Goal: Transaction & Acquisition: Download file/media

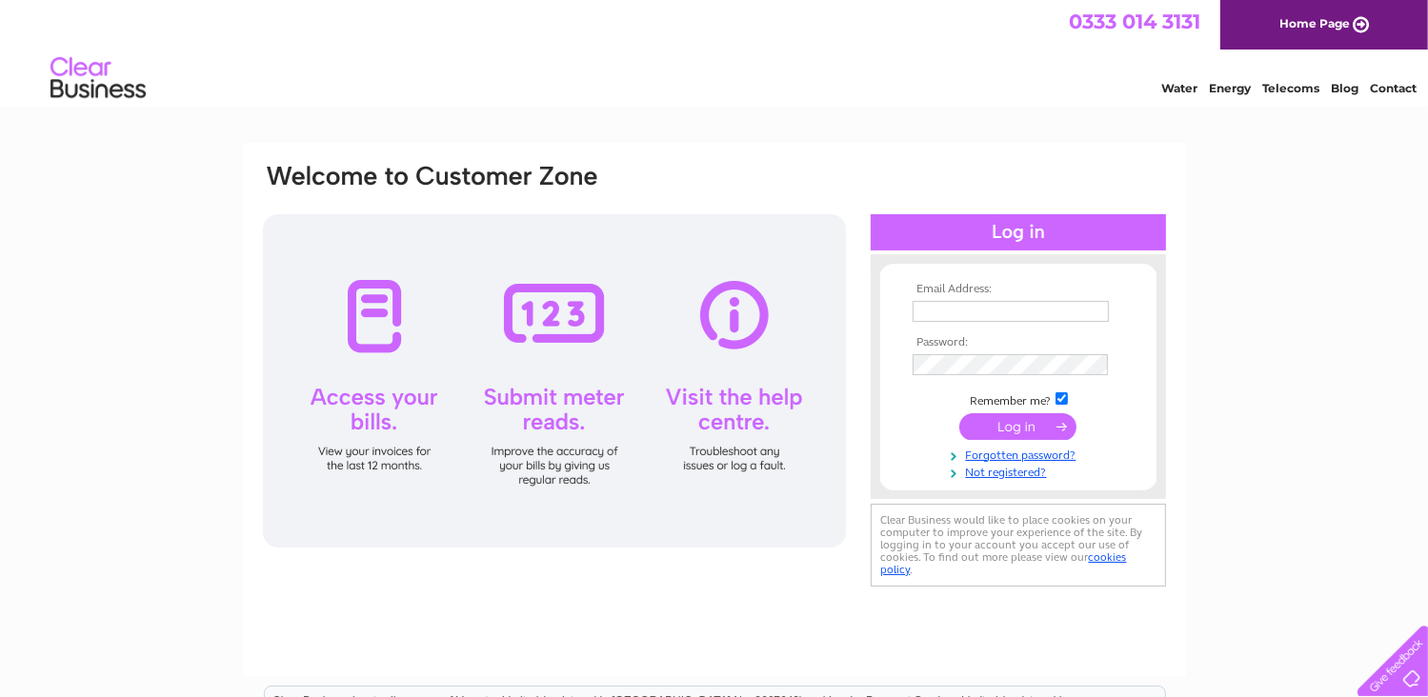
type input "finance@riversidemusiccollege.ac.uk"
click at [1030, 425] on input "submit" at bounding box center [1017, 426] width 117 height 27
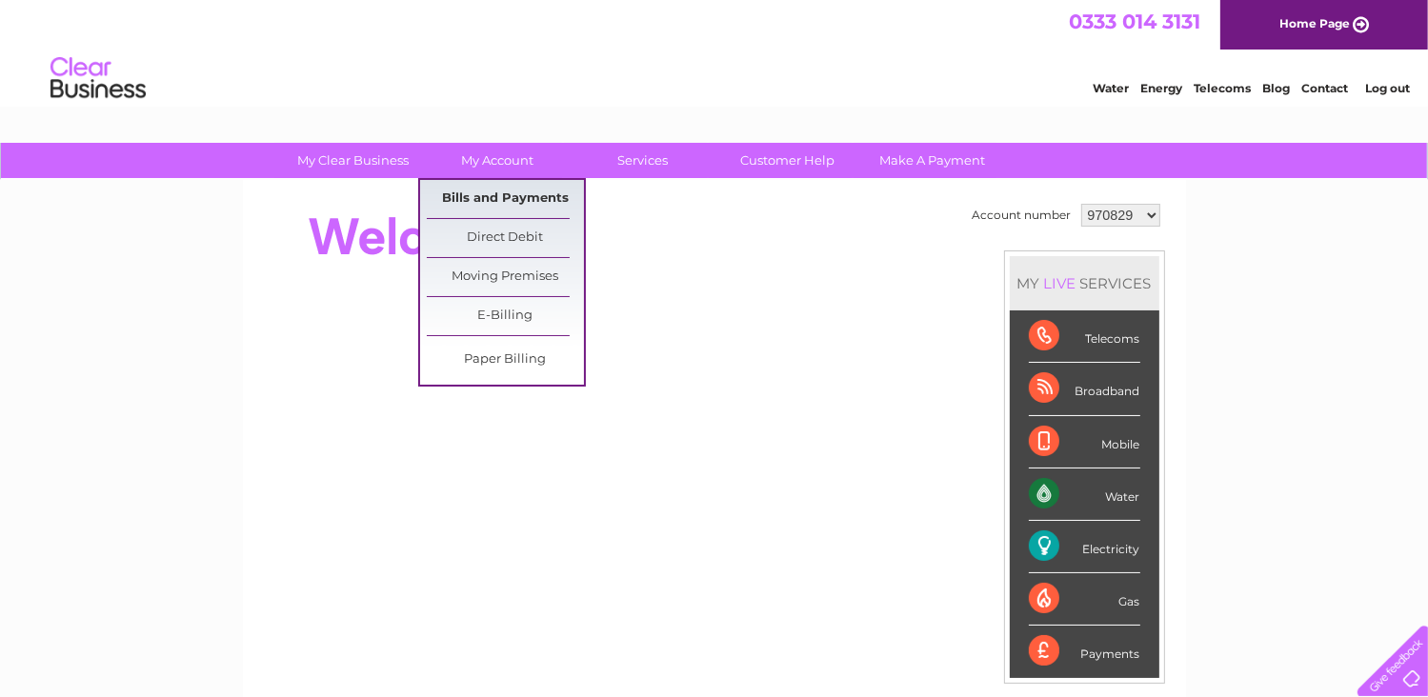
click at [492, 192] on link "Bills and Payments" at bounding box center [505, 199] width 157 height 38
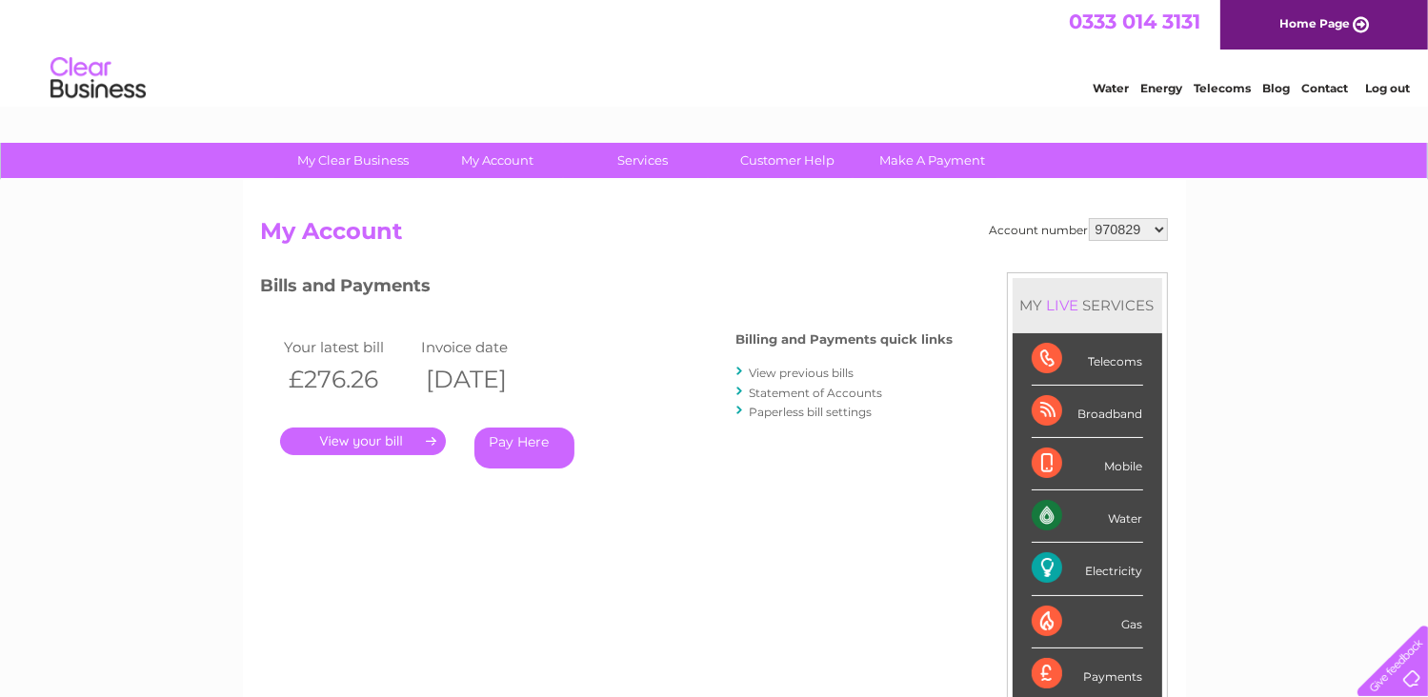
click at [783, 369] on link "View previous bills" at bounding box center [802, 373] width 105 height 14
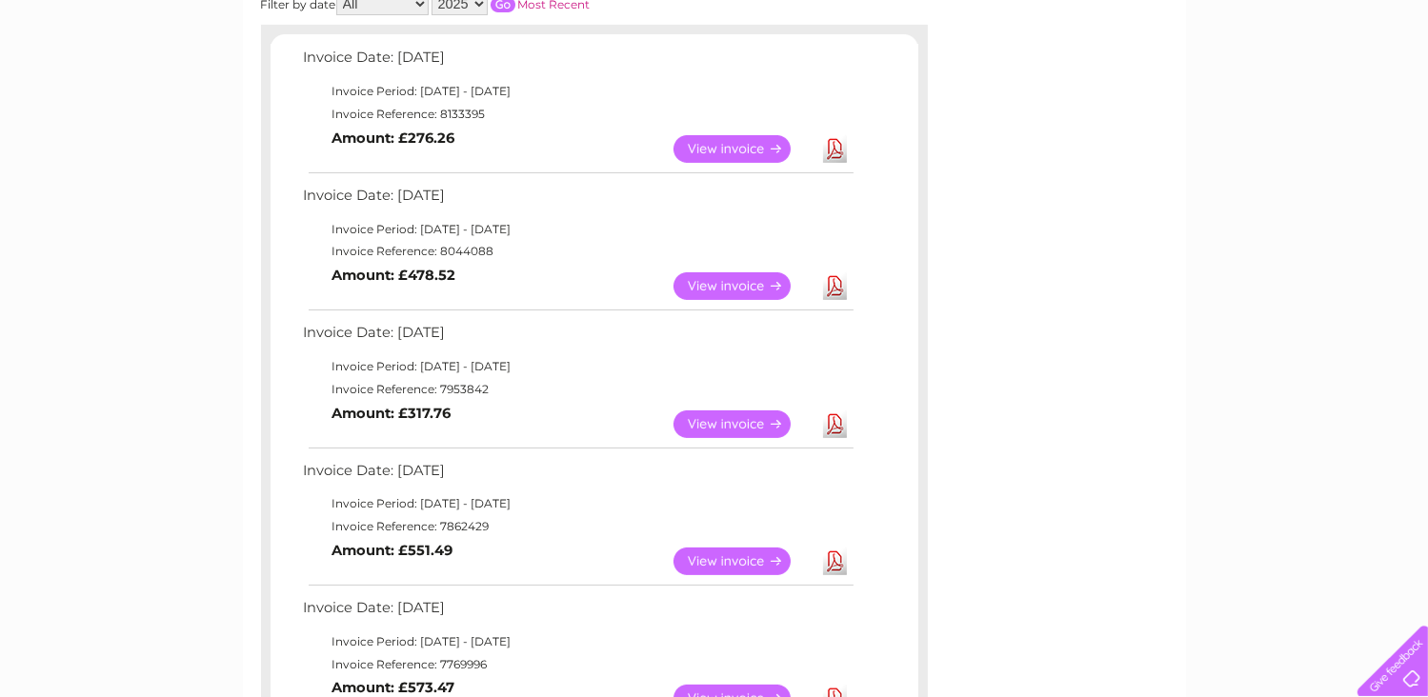
scroll to position [286, 0]
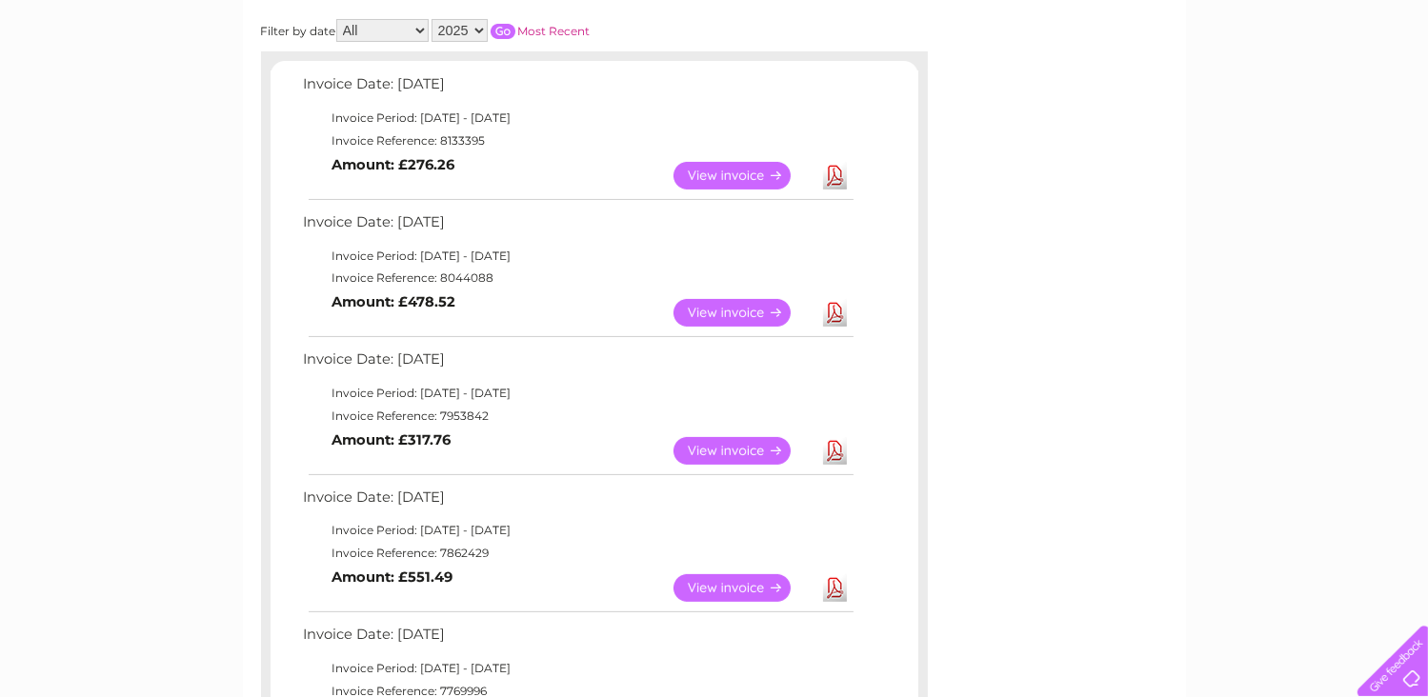
click at [754, 443] on link "View" at bounding box center [743, 451] width 140 height 28
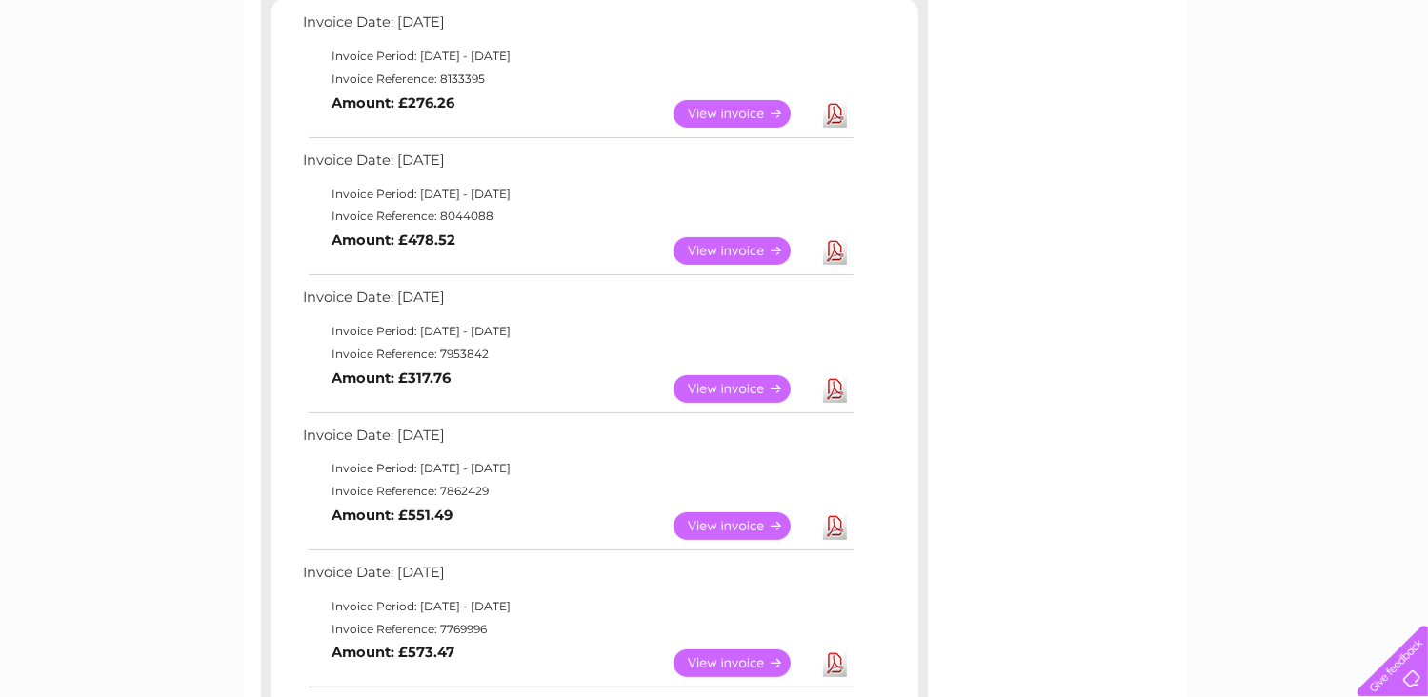
scroll to position [381, 0]
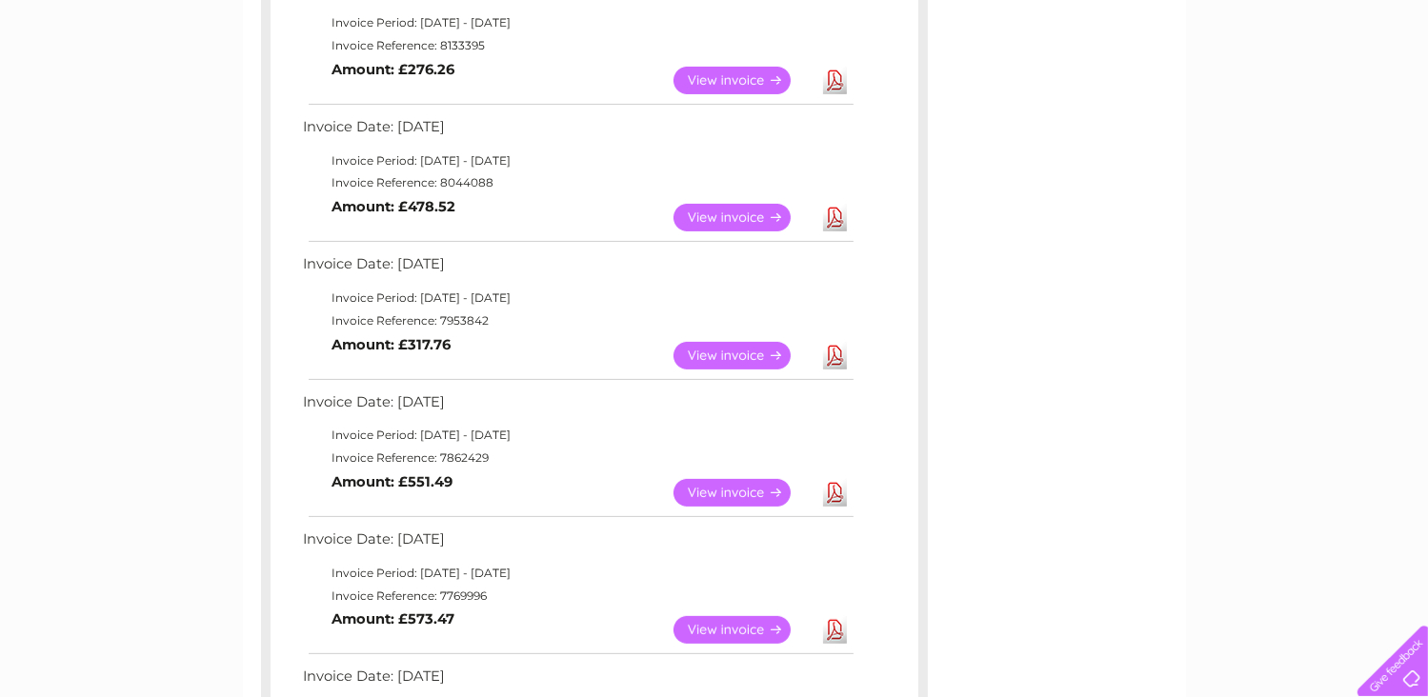
click at [735, 487] on link "View" at bounding box center [743, 493] width 140 height 28
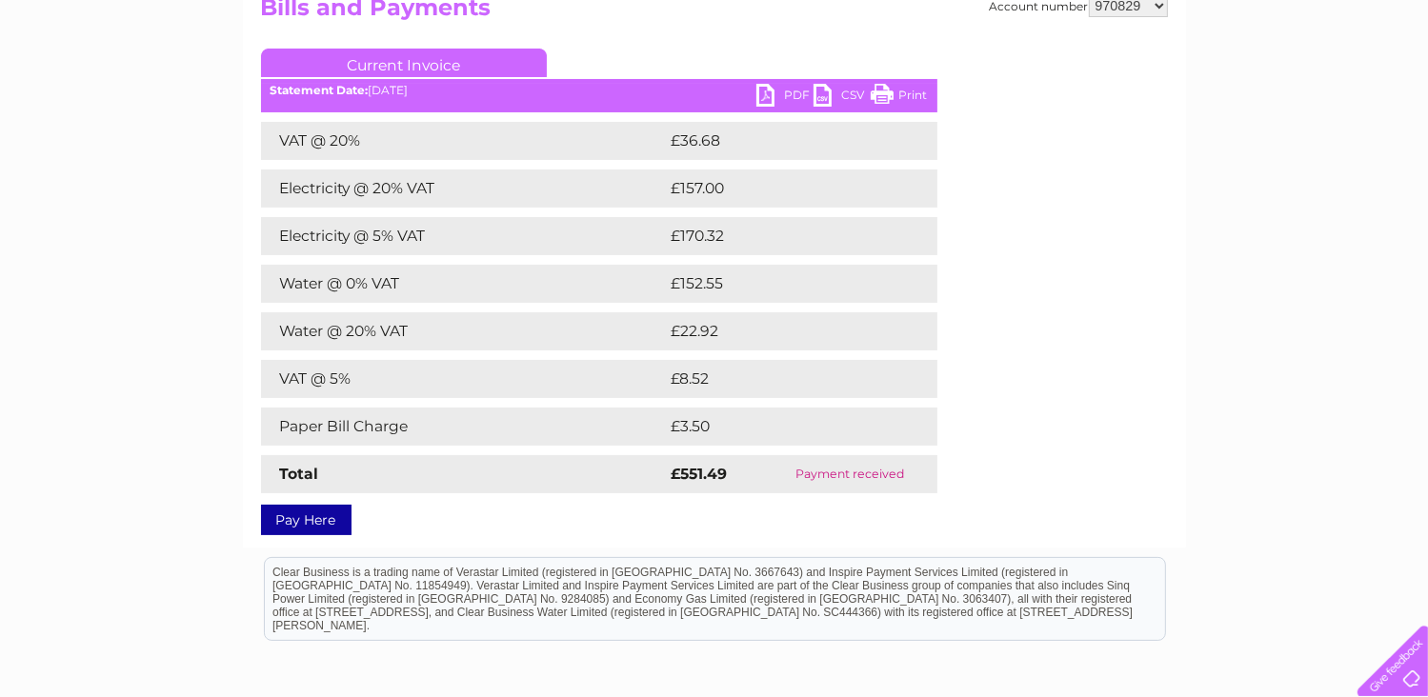
scroll to position [191, 0]
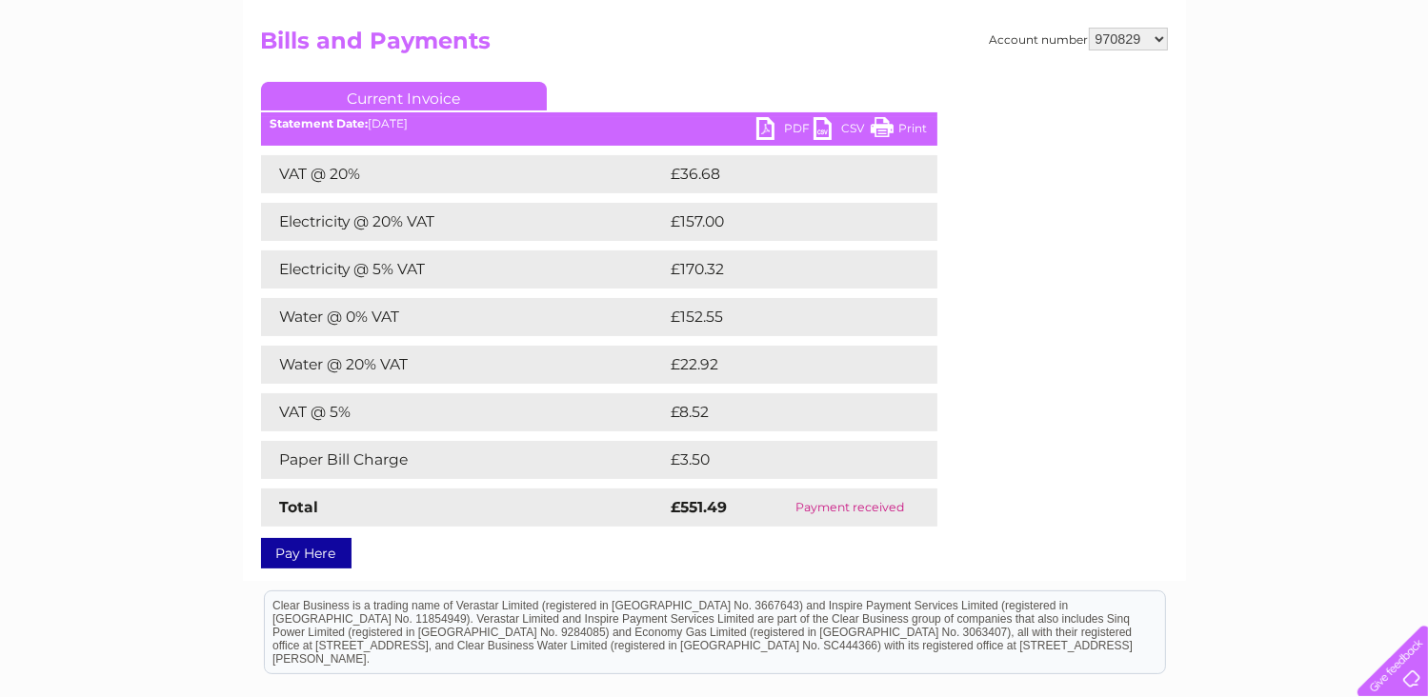
click at [772, 129] on link "PDF" at bounding box center [784, 131] width 57 height 28
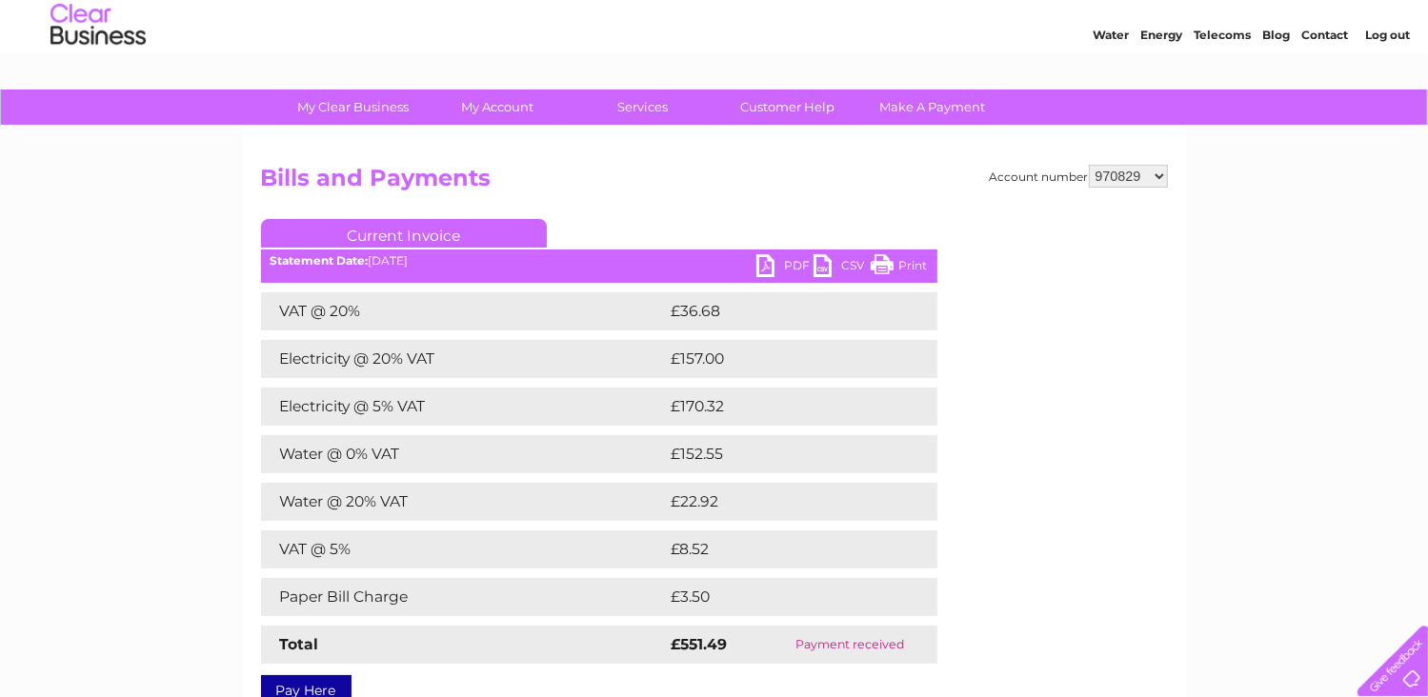
scroll to position [31, 0]
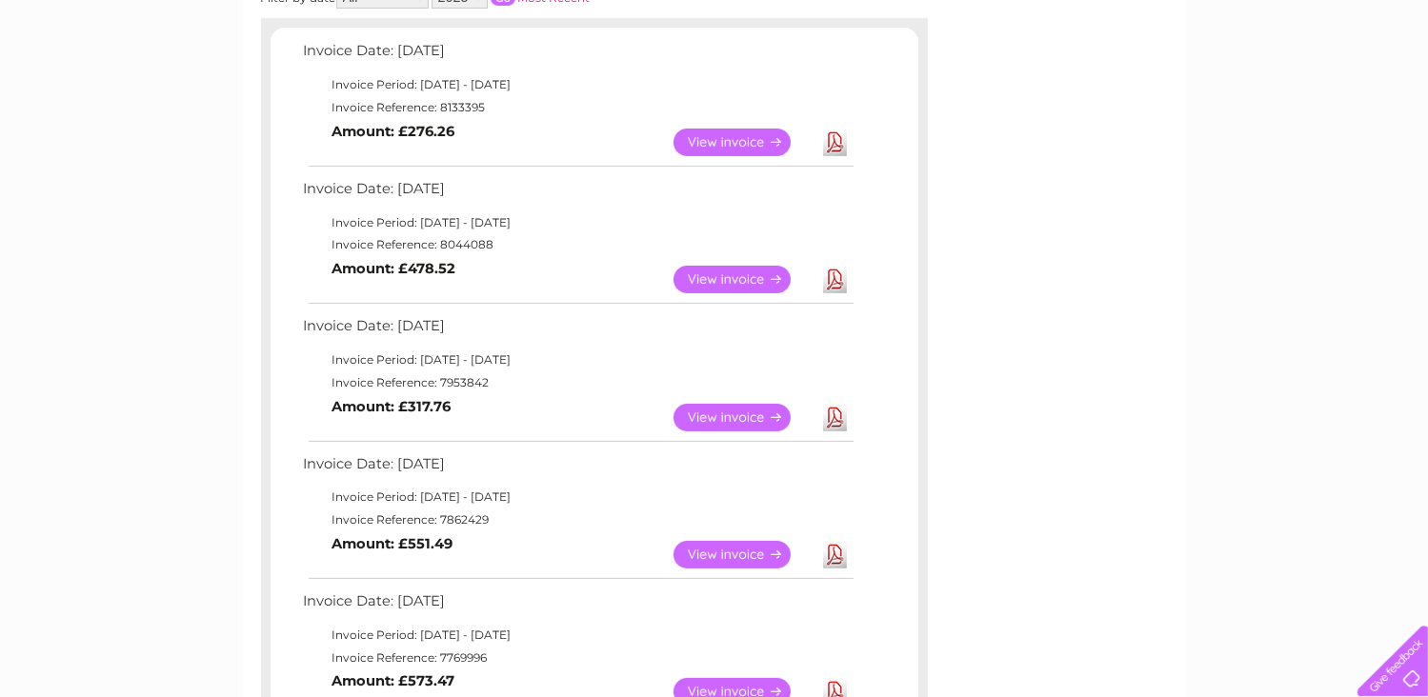
scroll to position [286, 0]
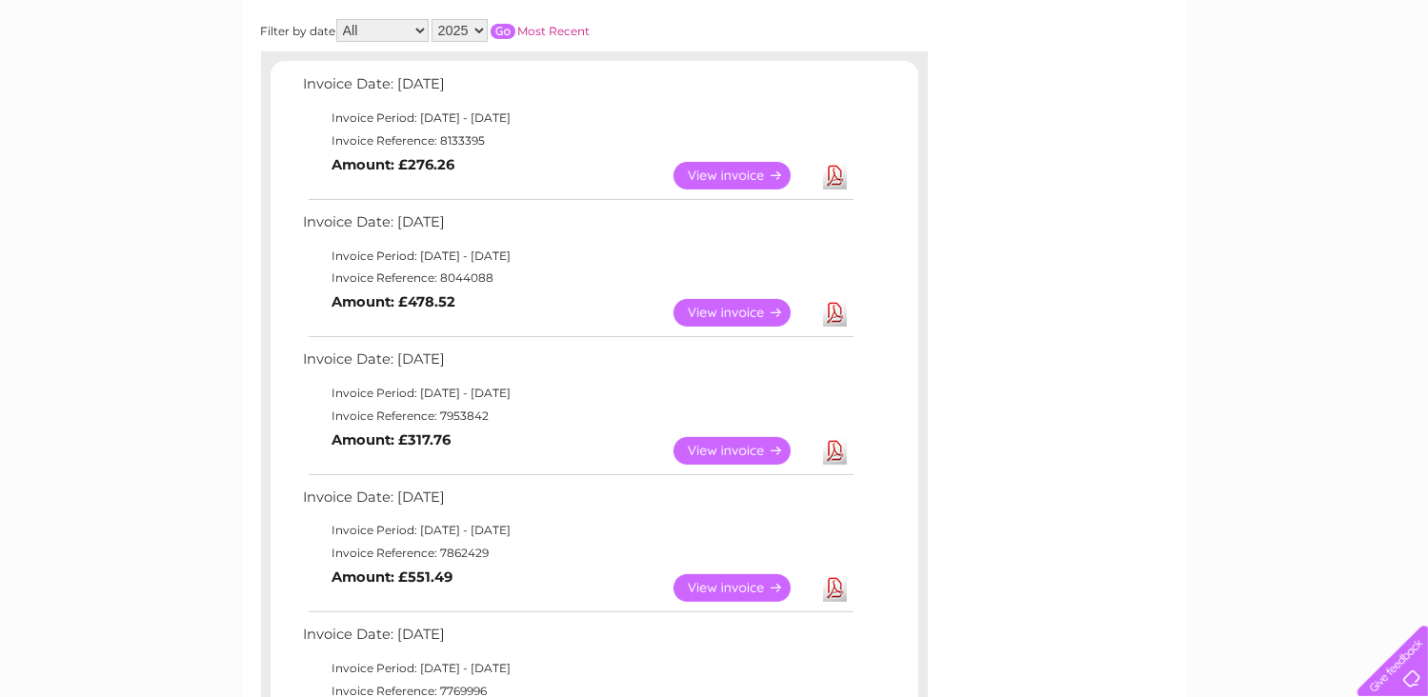
click at [750, 445] on link "View" at bounding box center [743, 451] width 140 height 28
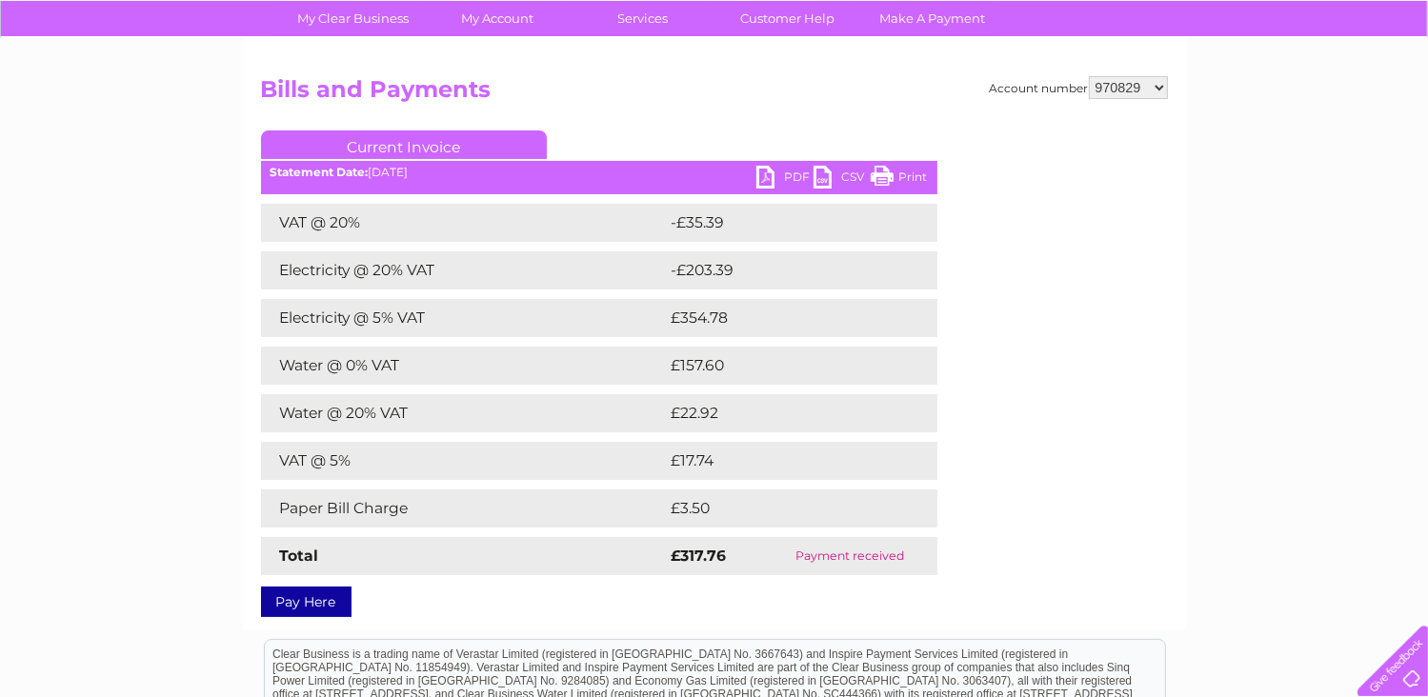
scroll to position [127, 0]
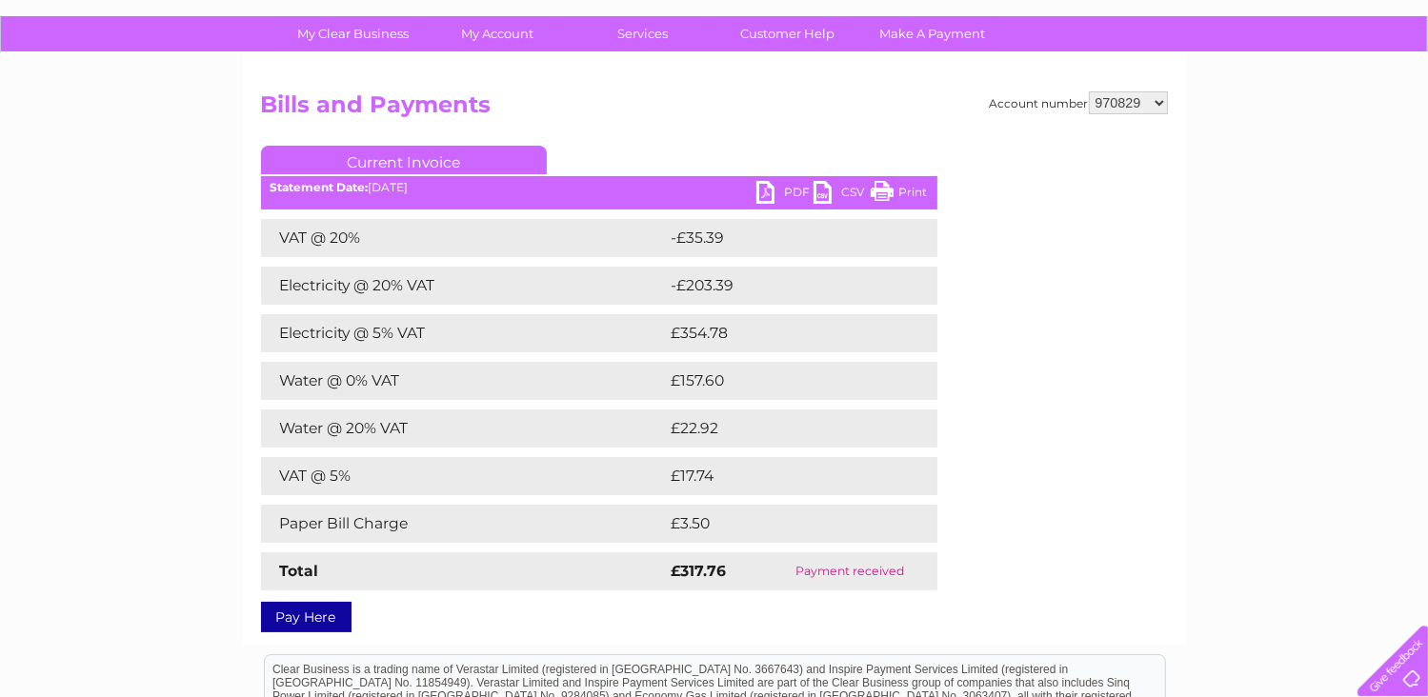
click at [778, 197] on link "PDF" at bounding box center [784, 195] width 57 height 28
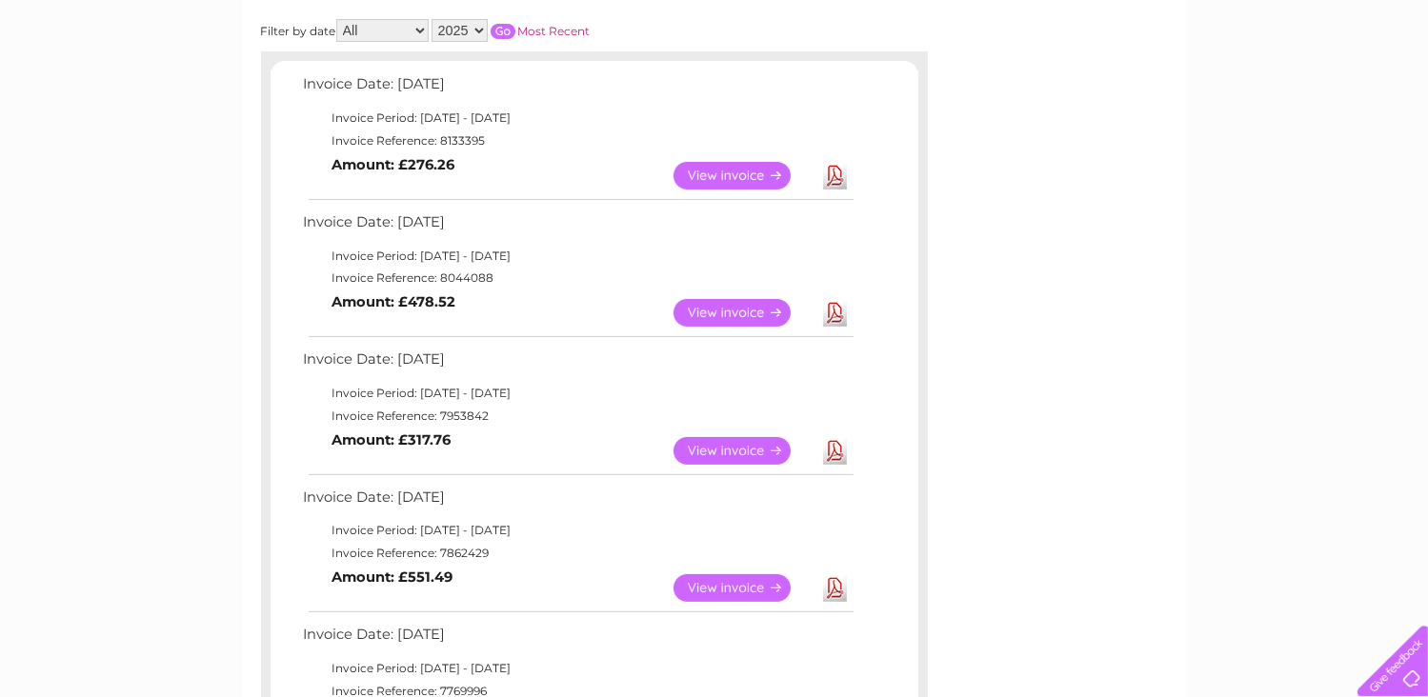
click at [723, 307] on link "View" at bounding box center [743, 313] width 140 height 28
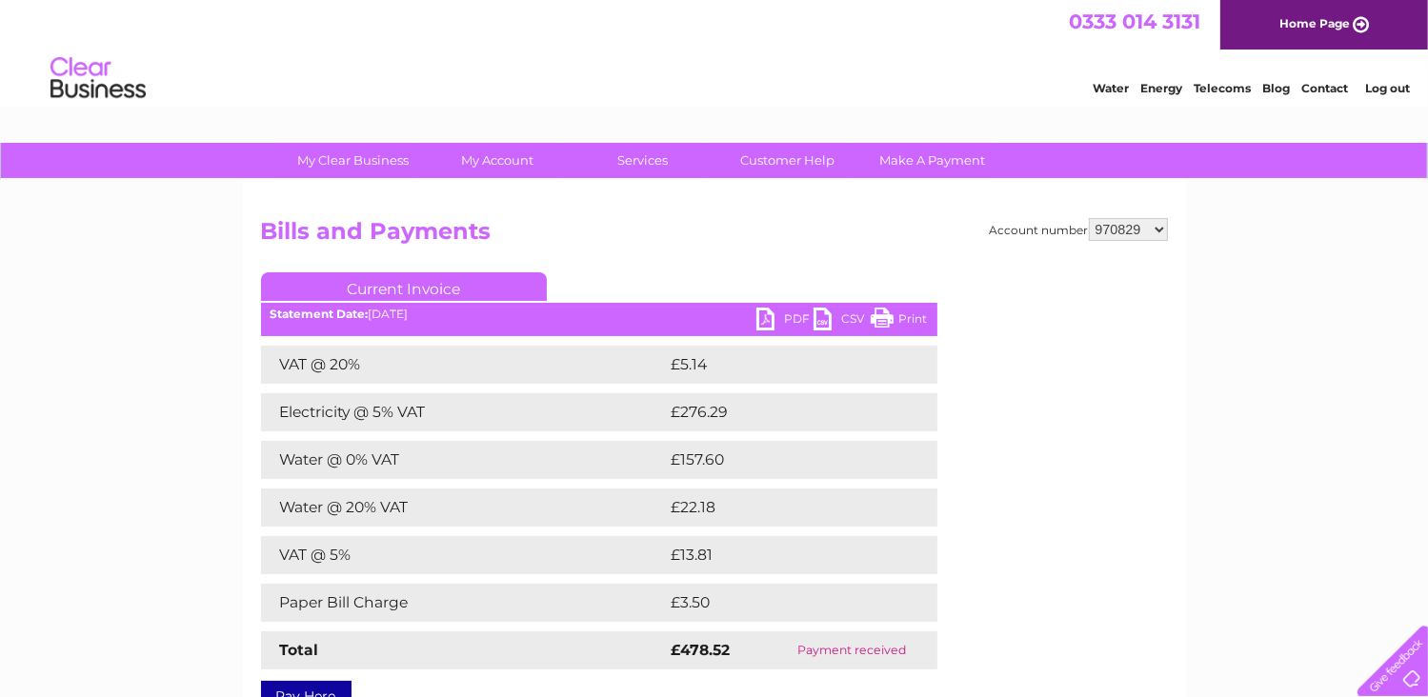
click at [769, 312] on link "PDF" at bounding box center [784, 322] width 57 height 28
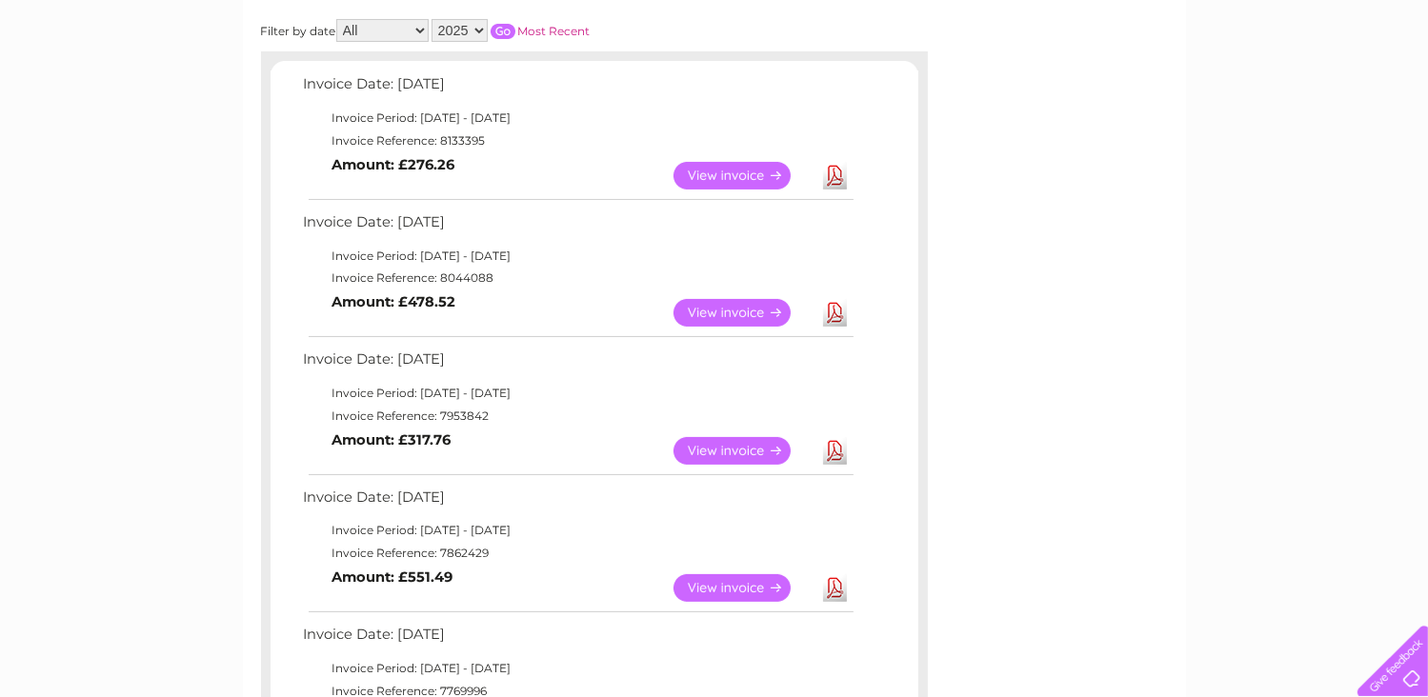
click at [743, 173] on link "View" at bounding box center [743, 176] width 140 height 28
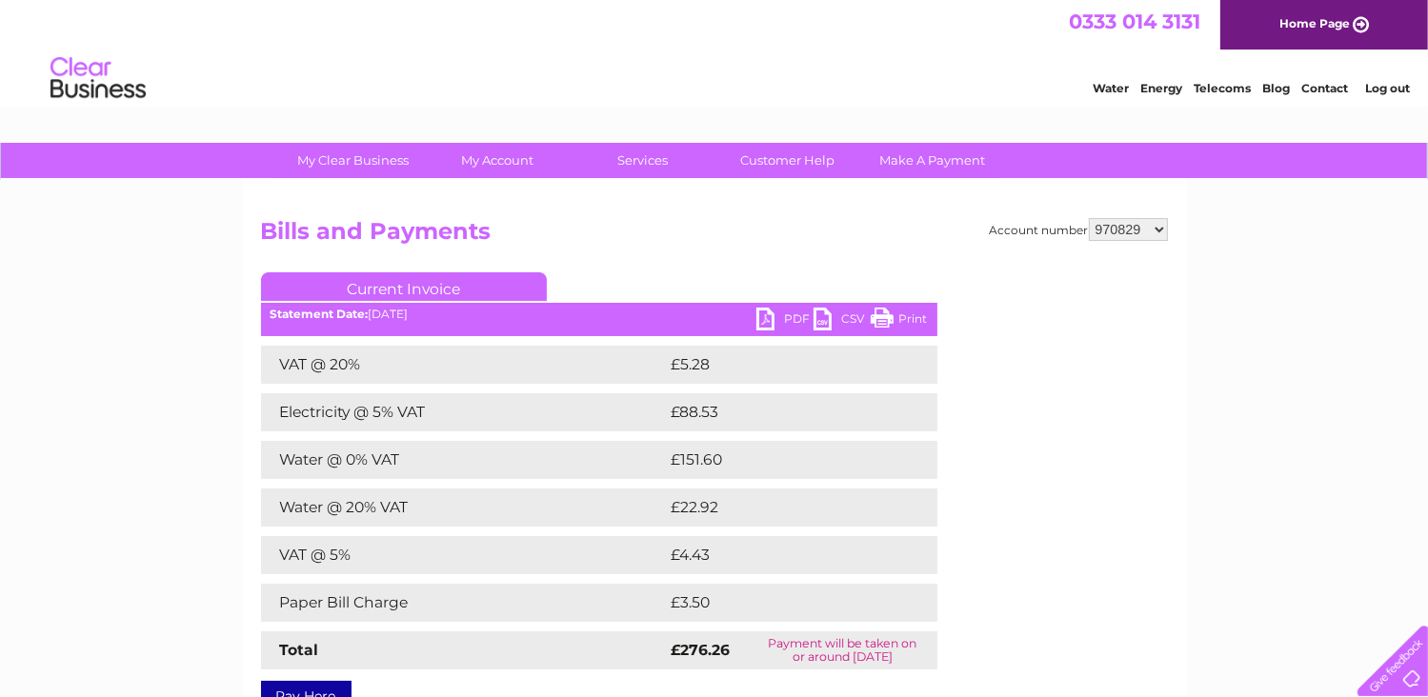
click at [771, 308] on link "PDF" at bounding box center [784, 322] width 57 height 28
